Goal: Task Accomplishment & Management: Complete application form

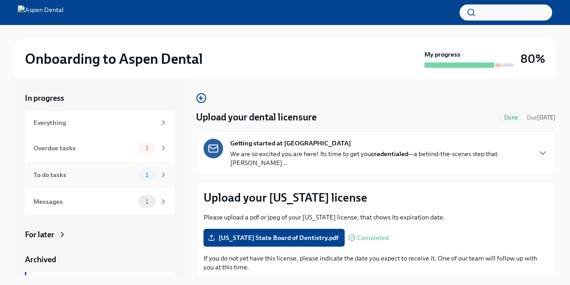
click at [69, 176] on div "To do tasks" at bounding box center [83, 175] width 101 height 10
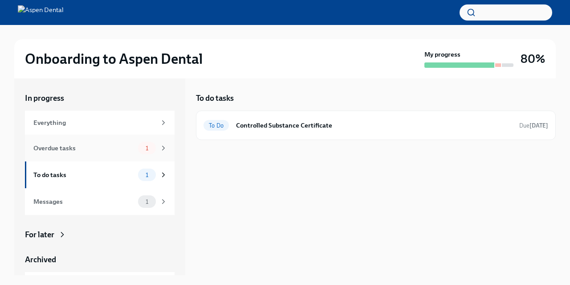
click at [90, 146] on div "Overdue tasks" at bounding box center [83, 148] width 101 height 10
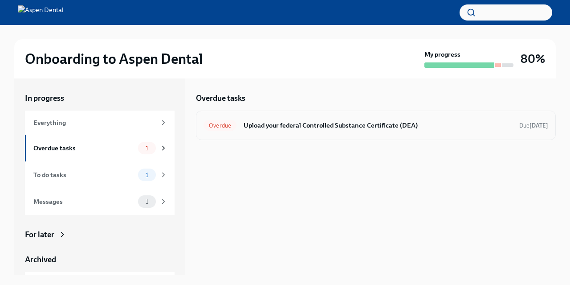
click at [310, 128] on h6 "Upload your federal Controlled Substance Certificate (DEA)" at bounding box center [378, 125] width 268 height 10
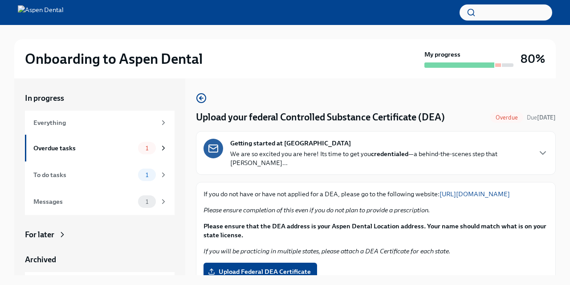
click at [495, 190] on link "[URL][DOMAIN_NAME]" at bounding box center [474, 194] width 70 height 8
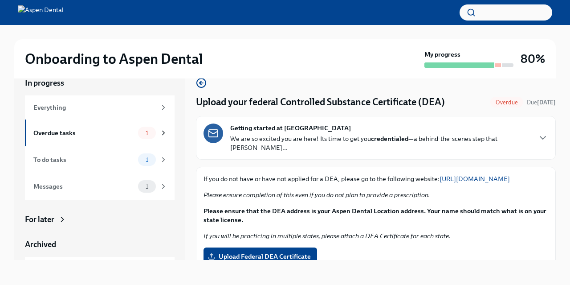
click at [455, 130] on div "Getting started at Aspen Dental We are so excited you are here! Its time to get…" at bounding box center [380, 137] width 300 height 28
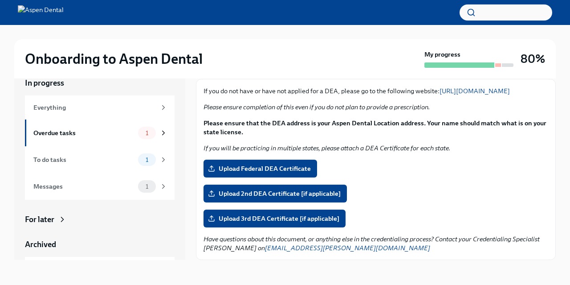
scroll to position [817, 0]
click at [87, 155] on div "To do tasks" at bounding box center [83, 160] width 101 height 10
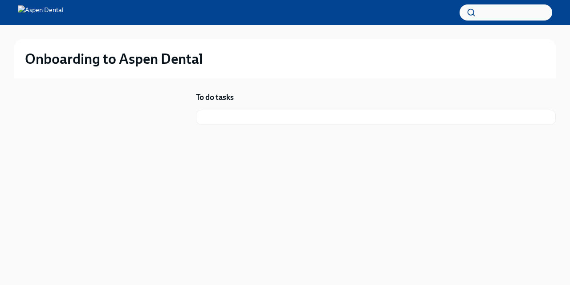
scroll to position [1, 0]
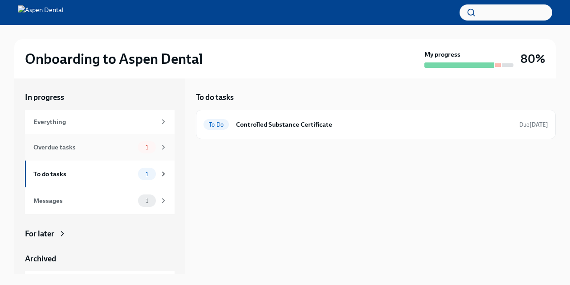
click at [75, 146] on div "Overdue tasks" at bounding box center [83, 147] width 101 height 10
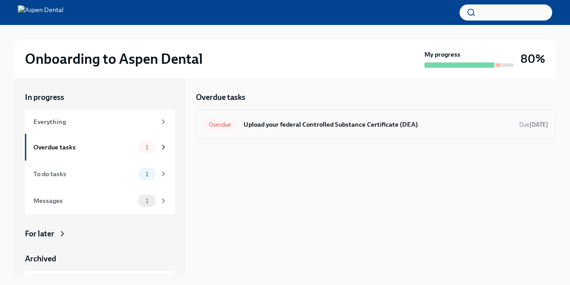
click at [278, 137] on div "Overdue Upload your federal Controlled Substance Certificate (DEA) Due [DATE]" at bounding box center [376, 124] width 360 height 29
click at [281, 130] on div "Overdue Upload your federal Controlled Substance Certificate (DEA) Due [DATE]" at bounding box center [375, 124] width 345 height 14
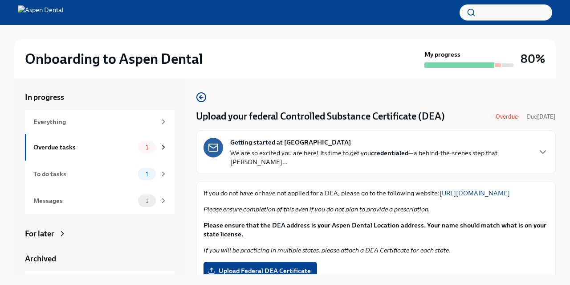
scroll to position [48, 0]
